Goal: Task Accomplishment & Management: Use online tool/utility

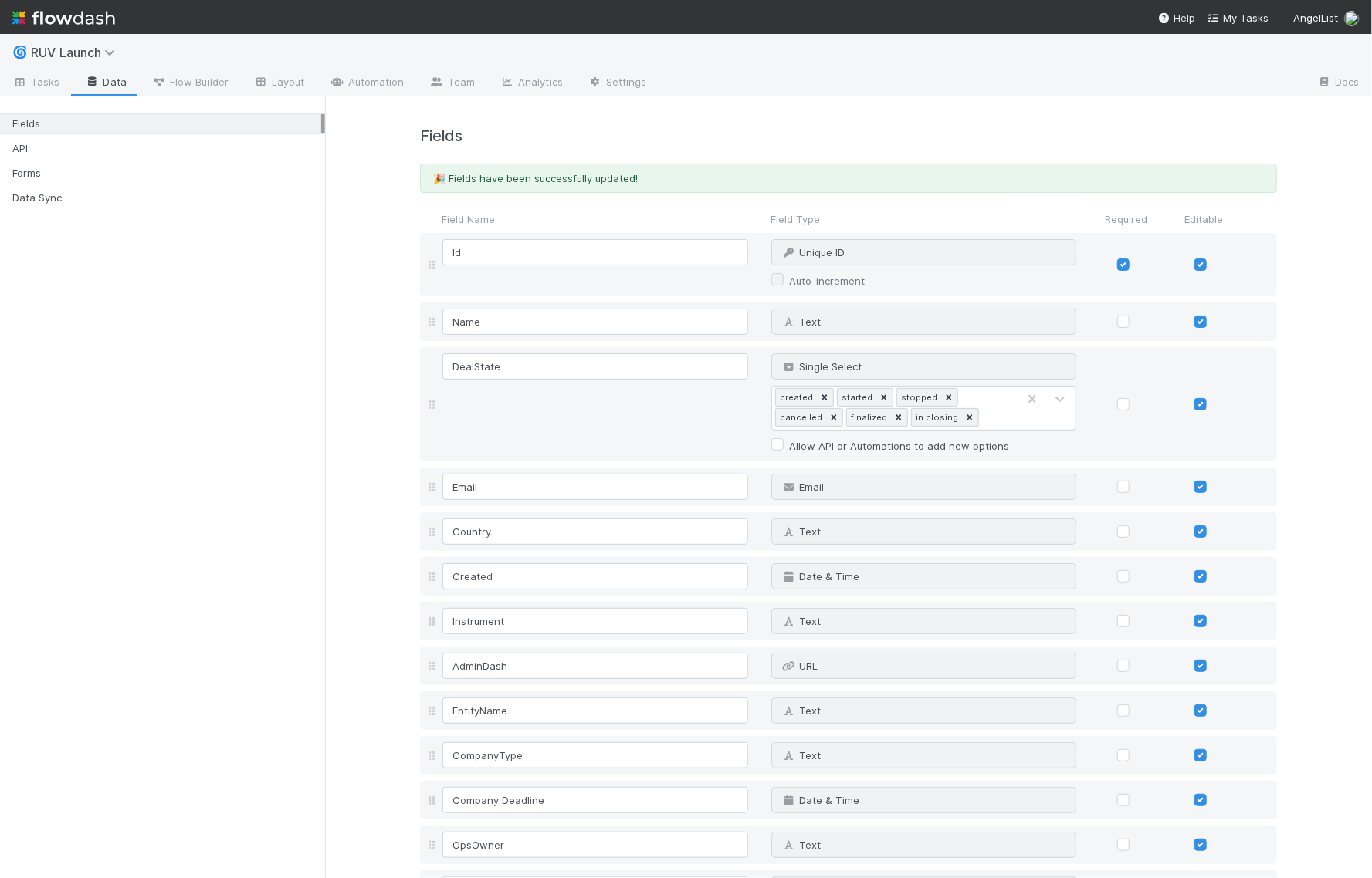
scroll to position [3935, 0]
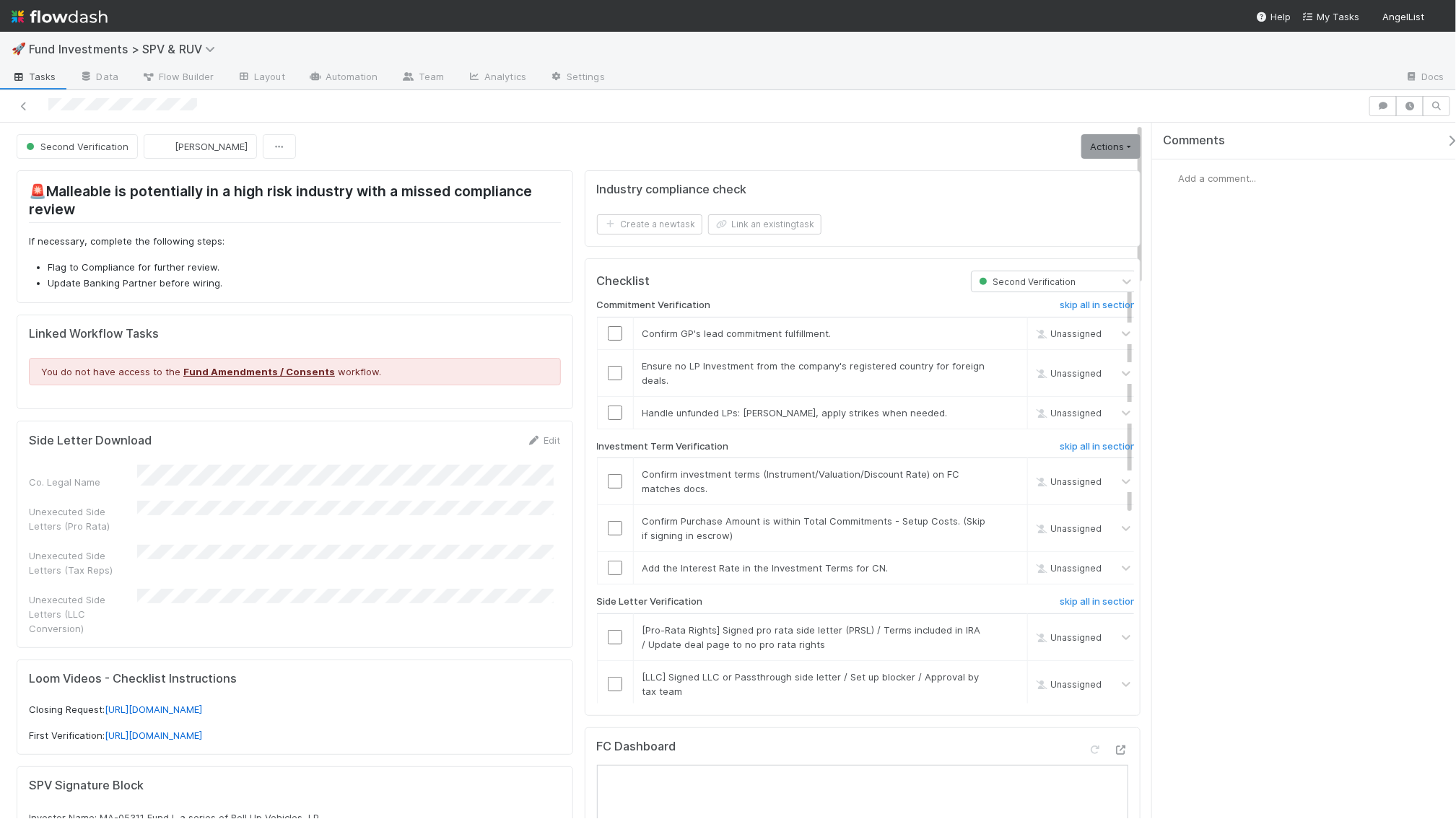
scroll to position [23, 0]
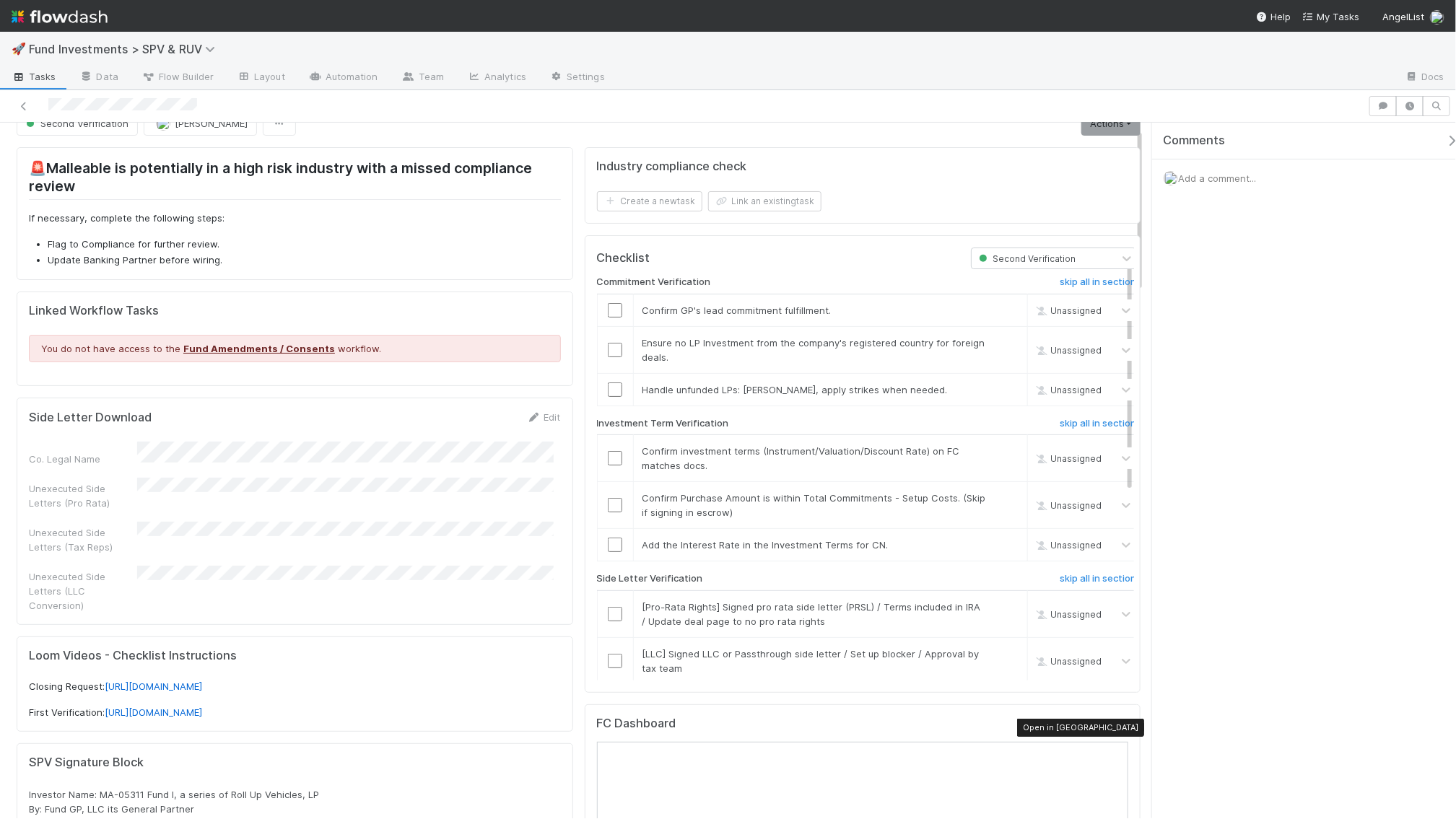
click at [1114, 727] on icon at bounding box center [1121, 727] width 14 height 9
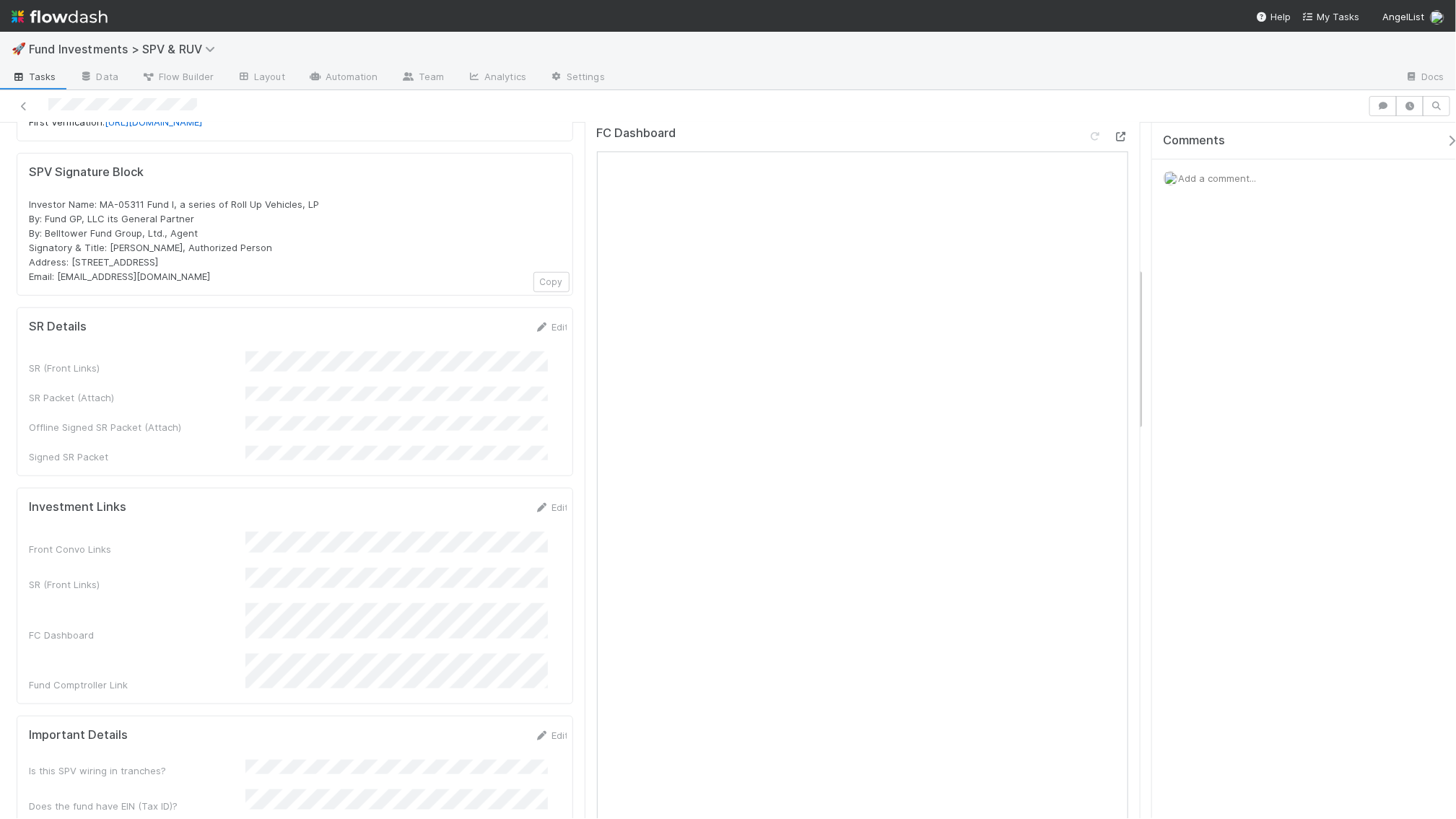
scroll to position [1183, 0]
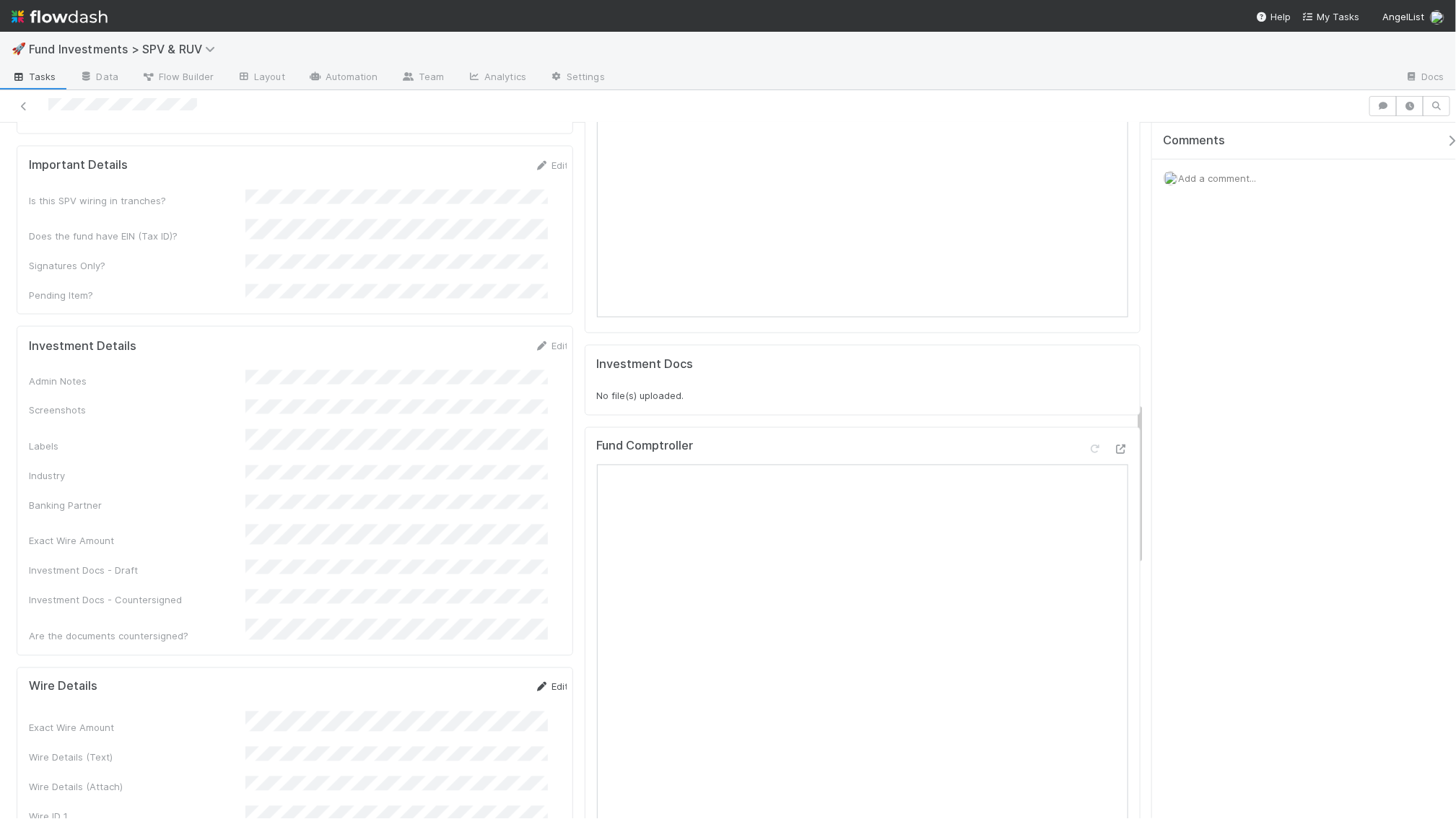
click at [542, 681] on link "Edit" at bounding box center [552, 687] width 34 height 12
click at [471, 680] on button "Save" at bounding box center [492, 692] width 41 height 25
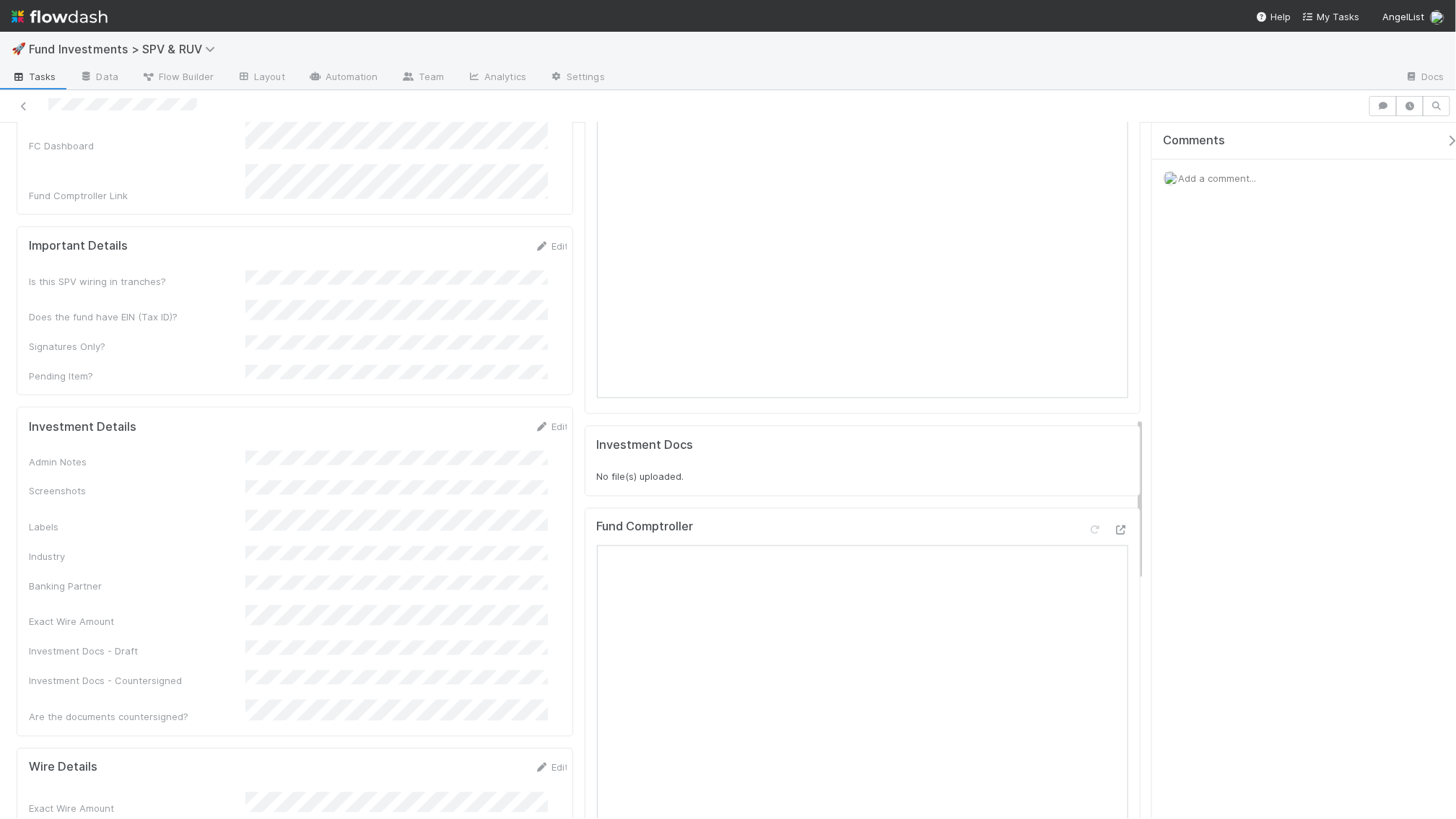
scroll to position [1249, 0]
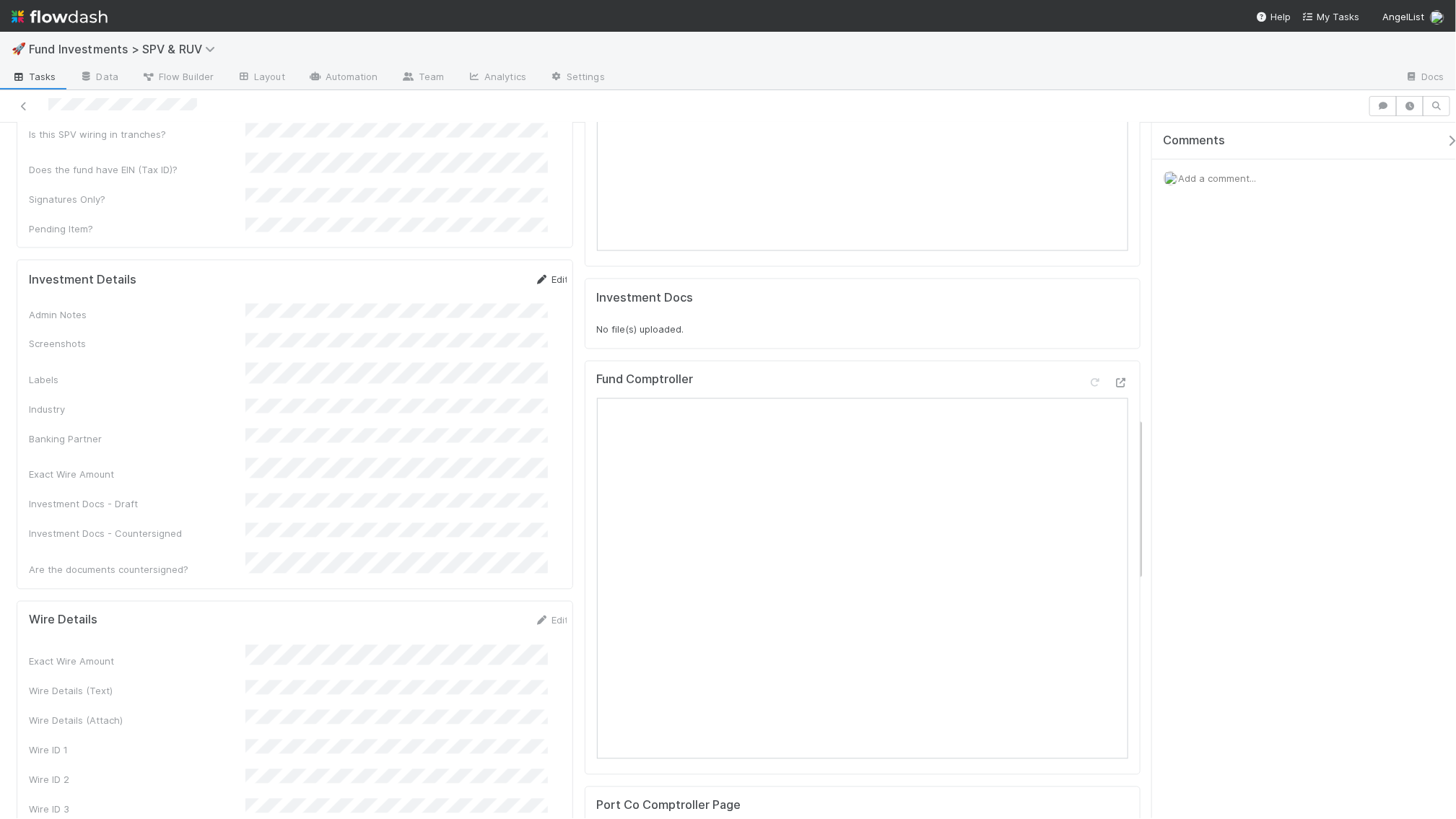
click at [535, 274] on link "Edit" at bounding box center [552, 279] width 34 height 12
click at [483, 272] on button "Save" at bounding box center [492, 284] width 41 height 25
click at [535, 275] on icon at bounding box center [542, 279] width 14 height 9
drag, startPoint x: 462, startPoint y: 237, endPoint x: 462, endPoint y: 227, distance: 10.0
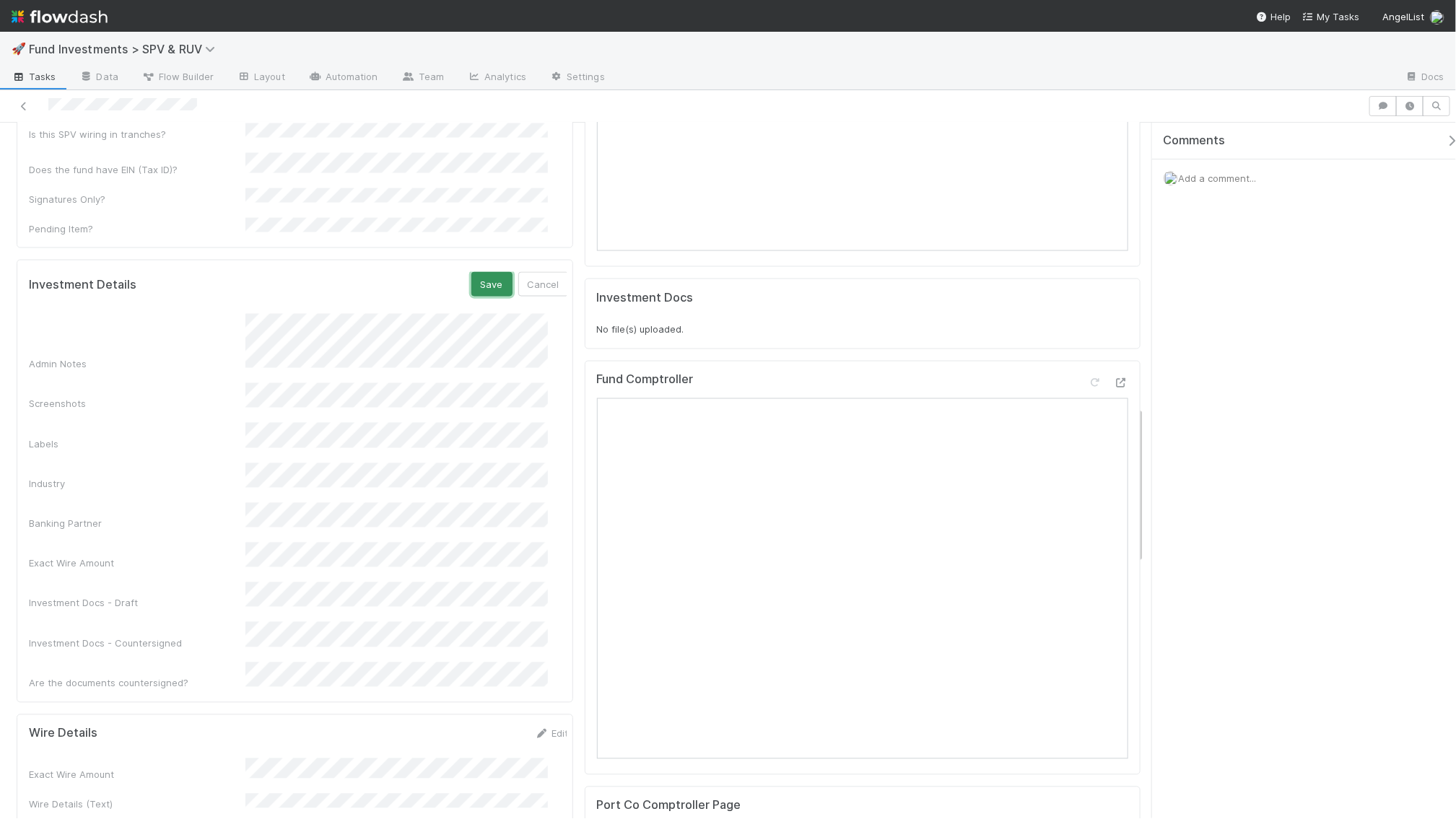
click at [471, 272] on button "Save" at bounding box center [492, 284] width 41 height 25
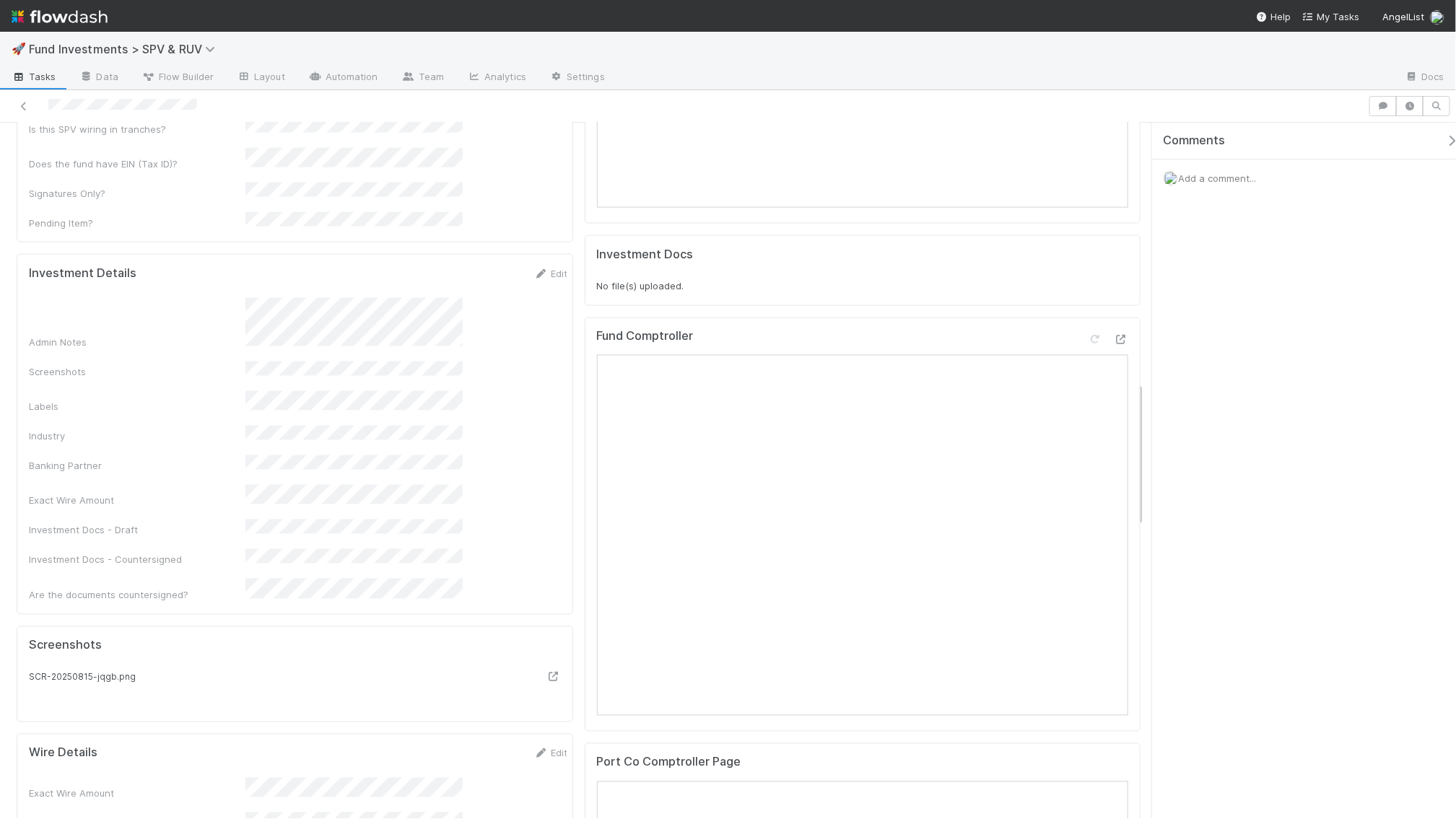
scroll to position [1235, 0]
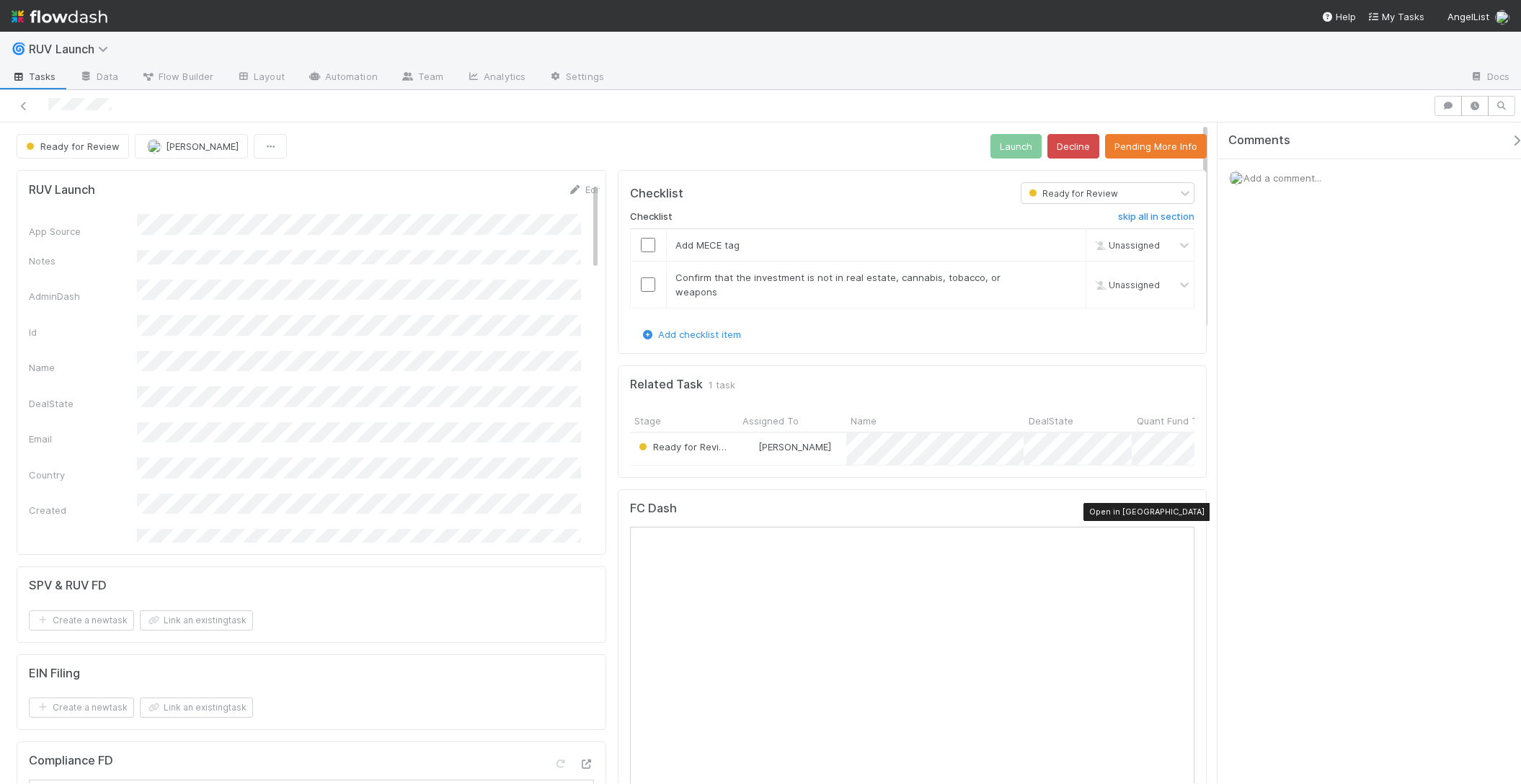
click at [1179, 514] on icon at bounding box center [1187, 512] width 14 height 9
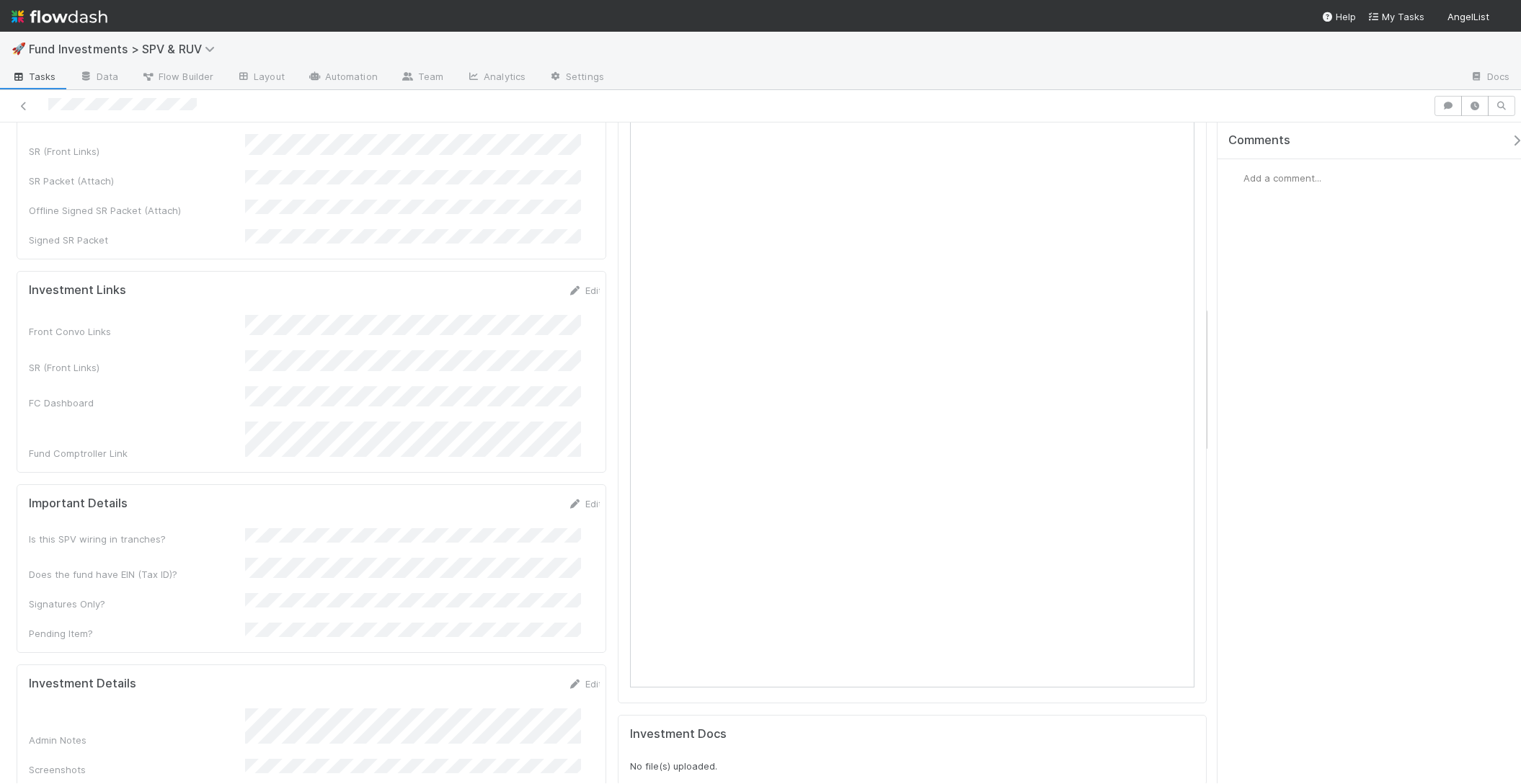
scroll to position [1270, 0]
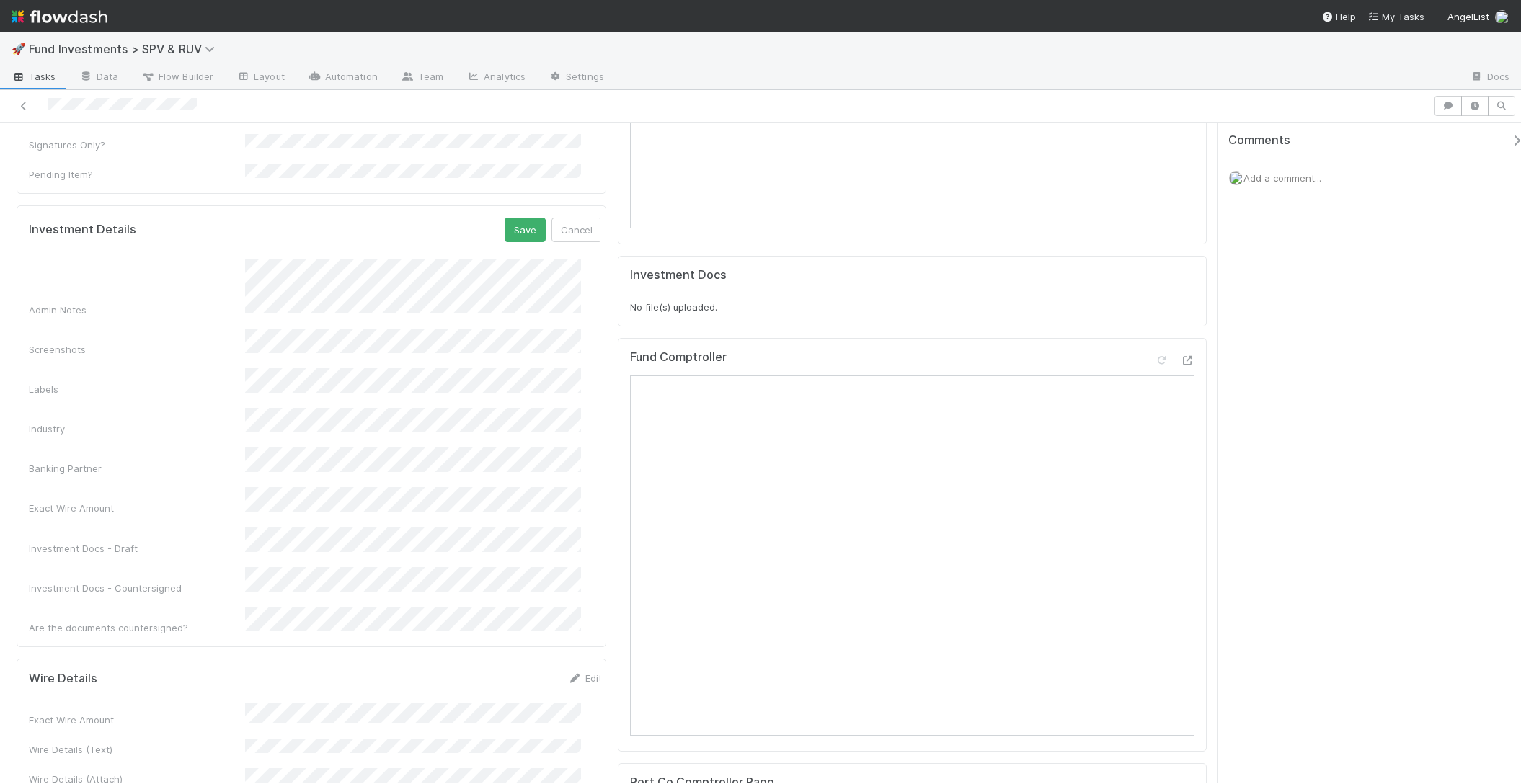
click at [393, 297] on div "Admin Notes Screenshots Labels Industry Banking Partner Exact Wire Amount Inves…" at bounding box center [315, 447] width 573 height 375
click at [508, 217] on button "Save" at bounding box center [525, 229] width 41 height 24
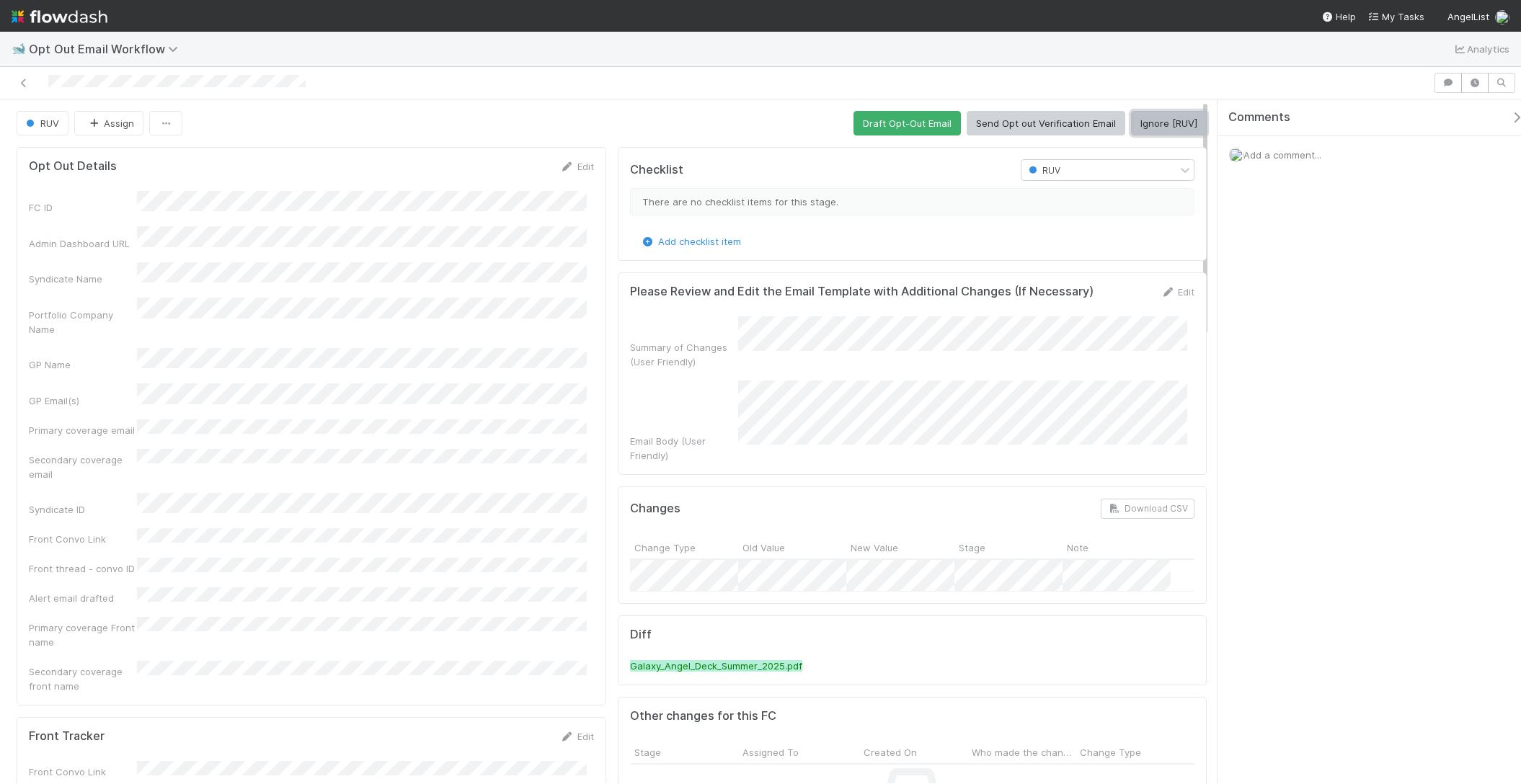
click at [1144, 130] on button "Ignore [RUV]" at bounding box center [1168, 122] width 76 height 24
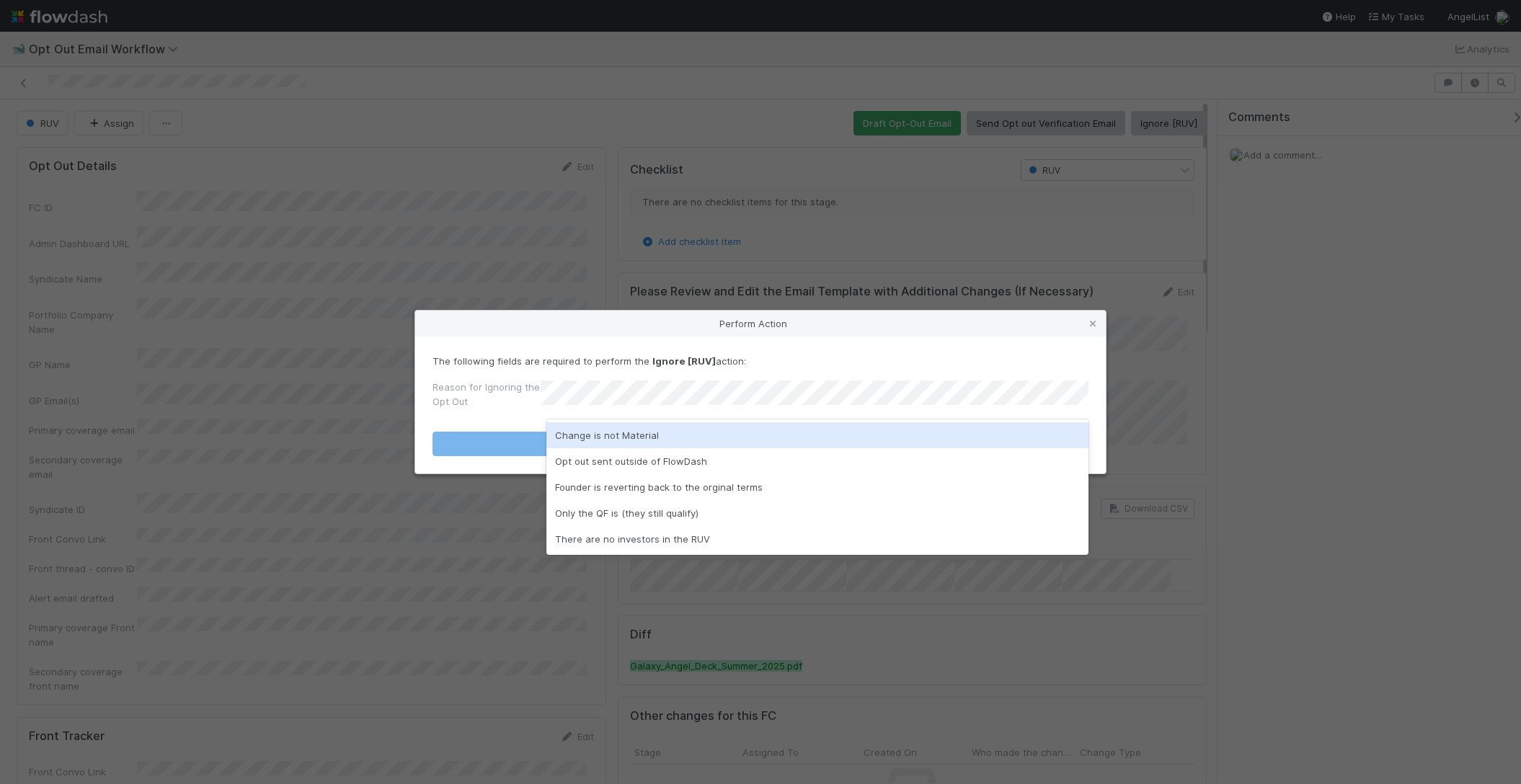
click at [746, 434] on div "Change is not Material" at bounding box center [817, 435] width 542 height 26
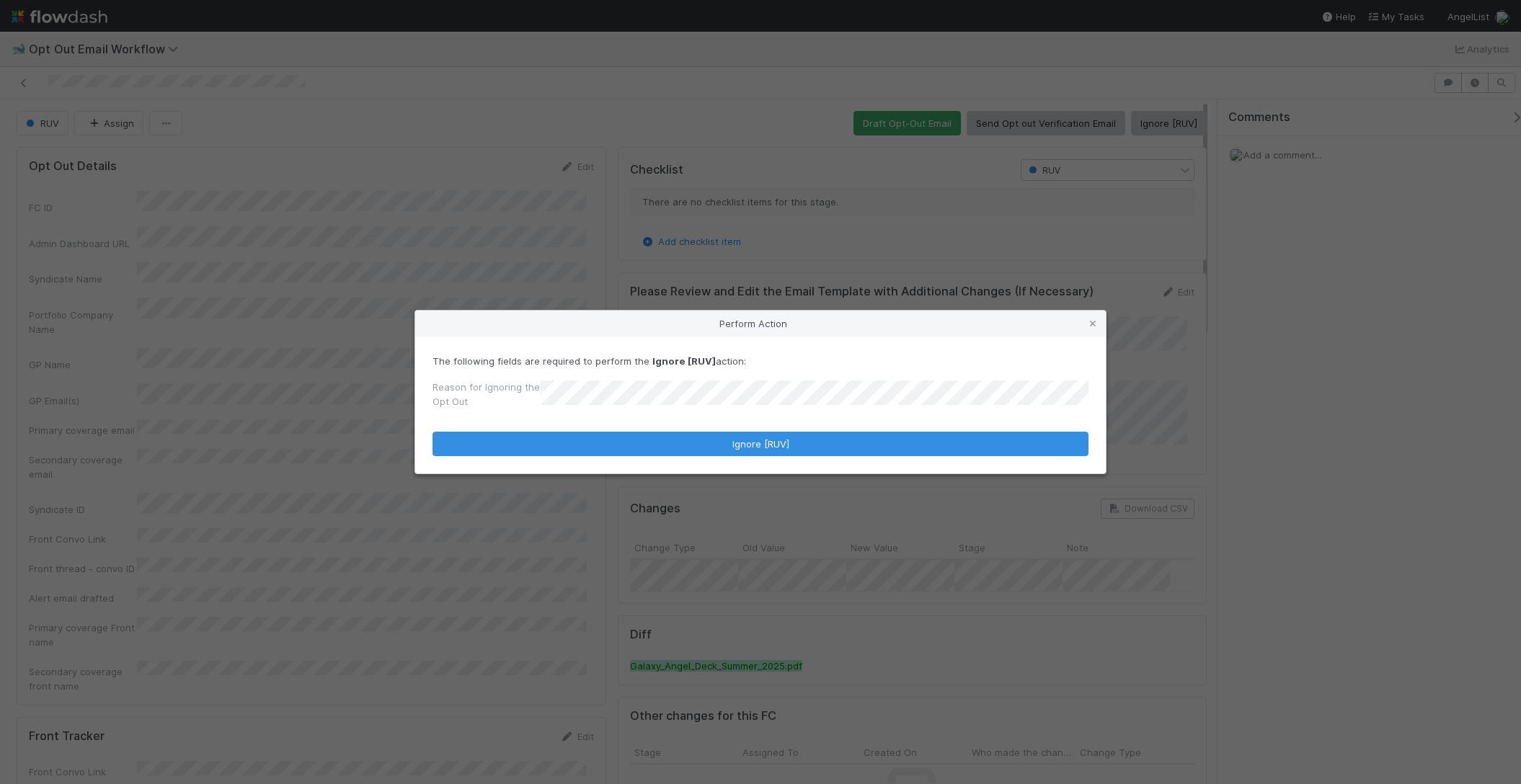
click at [689, 464] on div "The following fields are required to perform the Ignore [RUV] action: Reason fo…" at bounding box center [760, 405] width 690 height 137
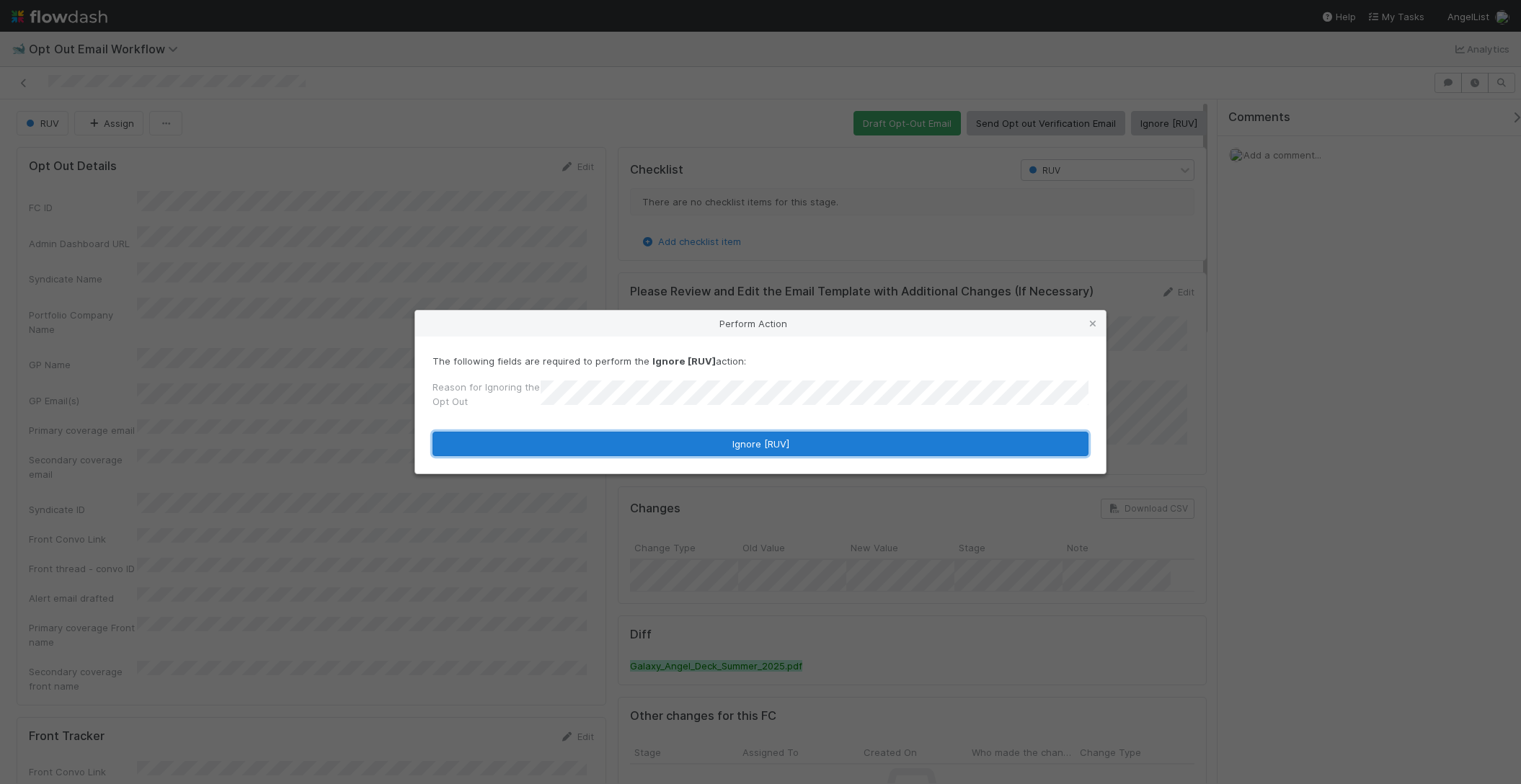
click at [657, 441] on button "Ignore [RUV]" at bounding box center [760, 443] width 656 height 24
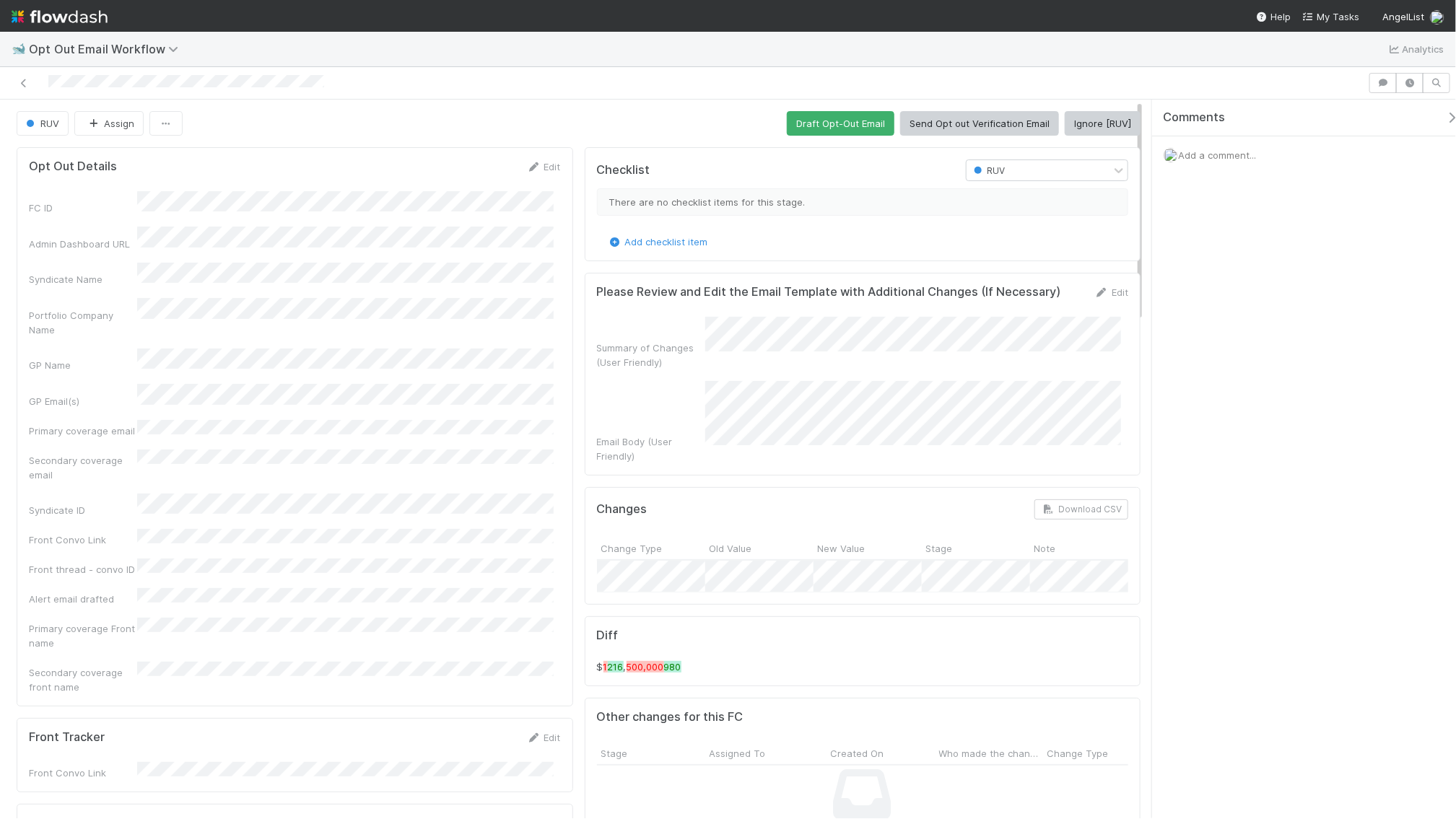
click at [1249, 370] on div "Comments Add a comment..." at bounding box center [1304, 459] width 304 height 719
click at [1091, 119] on button "Ignore [RUV]" at bounding box center [1103, 123] width 76 height 25
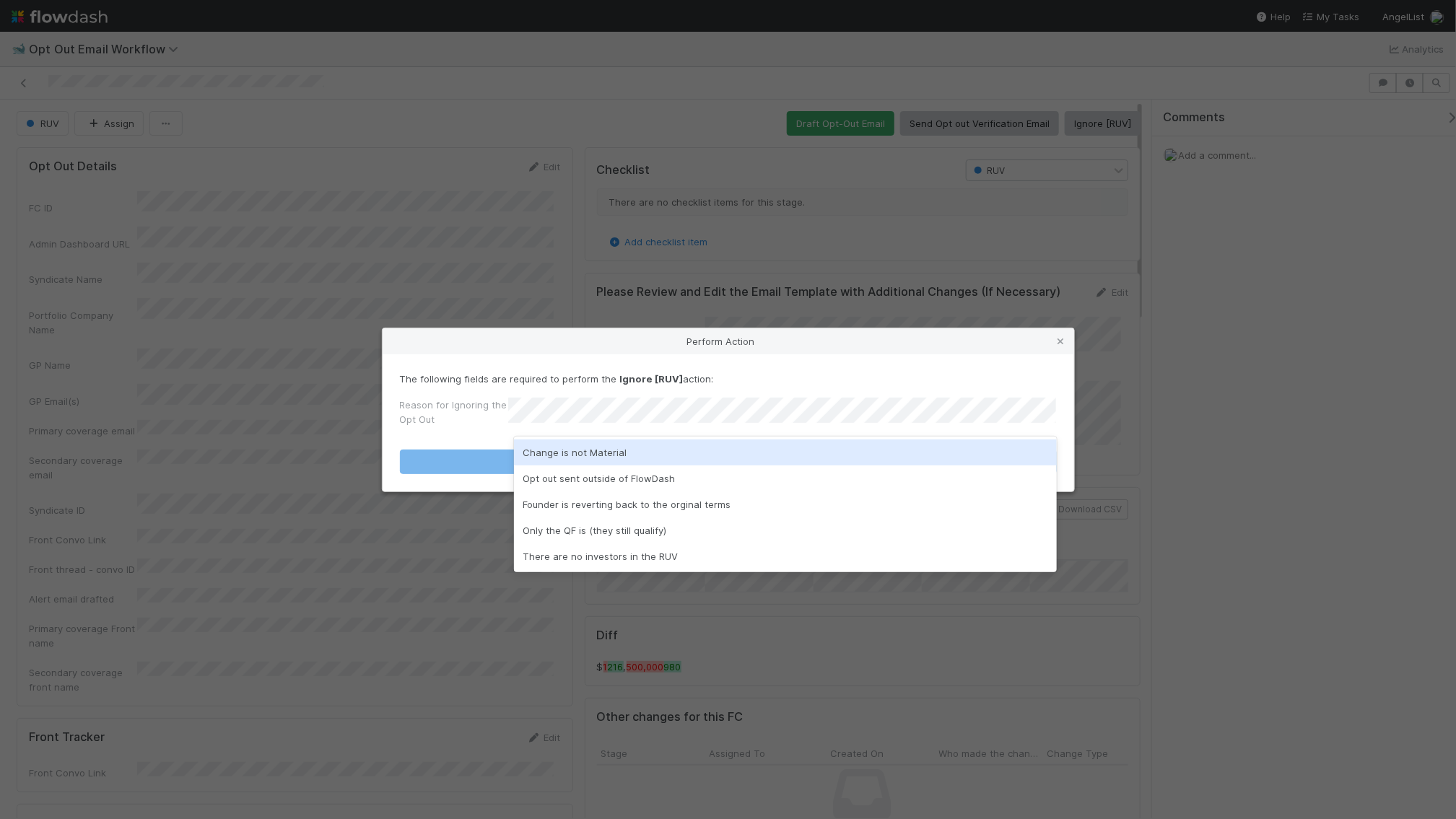
click at [640, 464] on div "Change is not Material" at bounding box center [785, 452] width 543 height 26
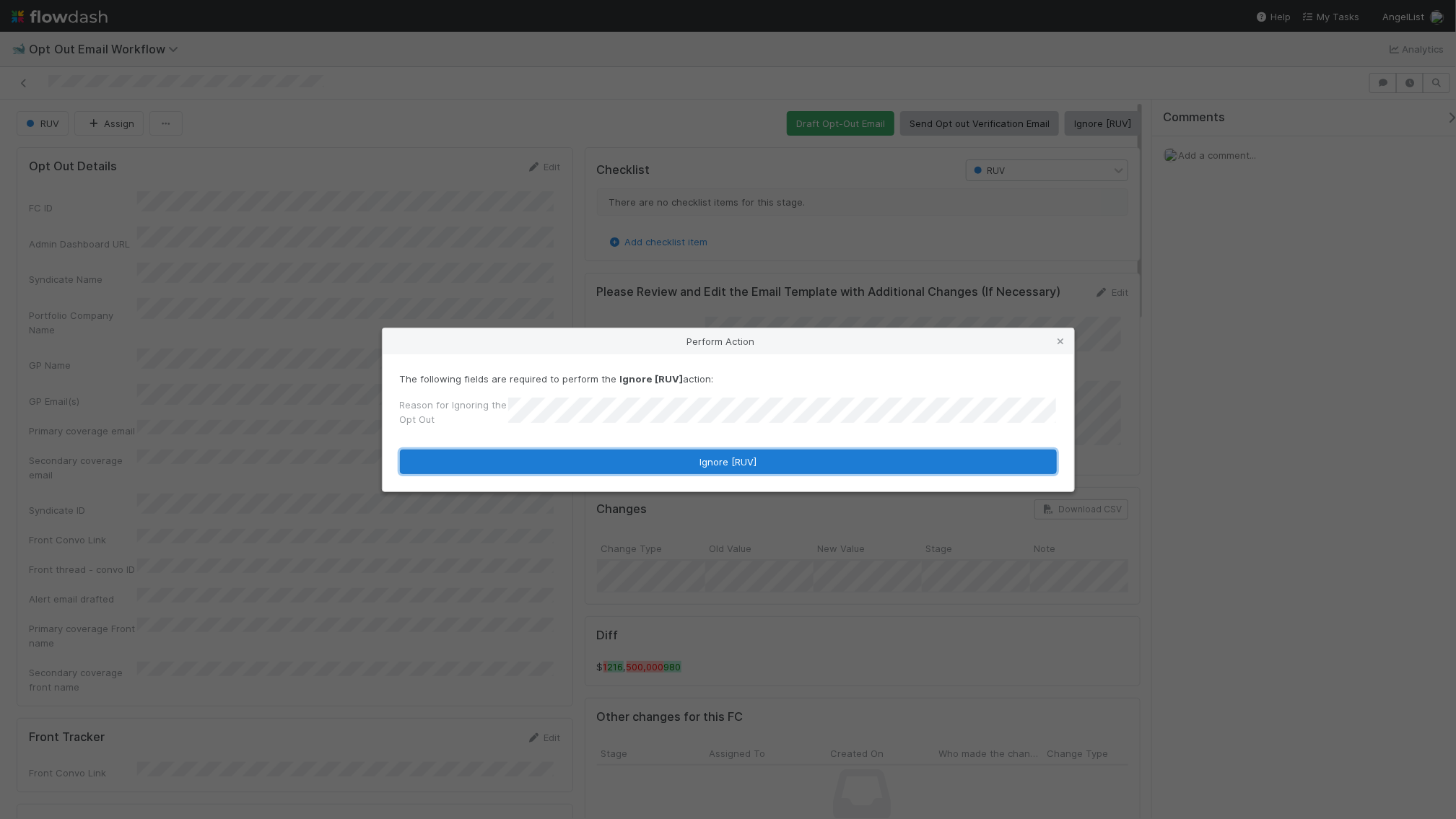
click at [640, 464] on button "Ignore [RUV]" at bounding box center [728, 461] width 657 height 25
